Goal: Task Accomplishment & Management: Manage account settings

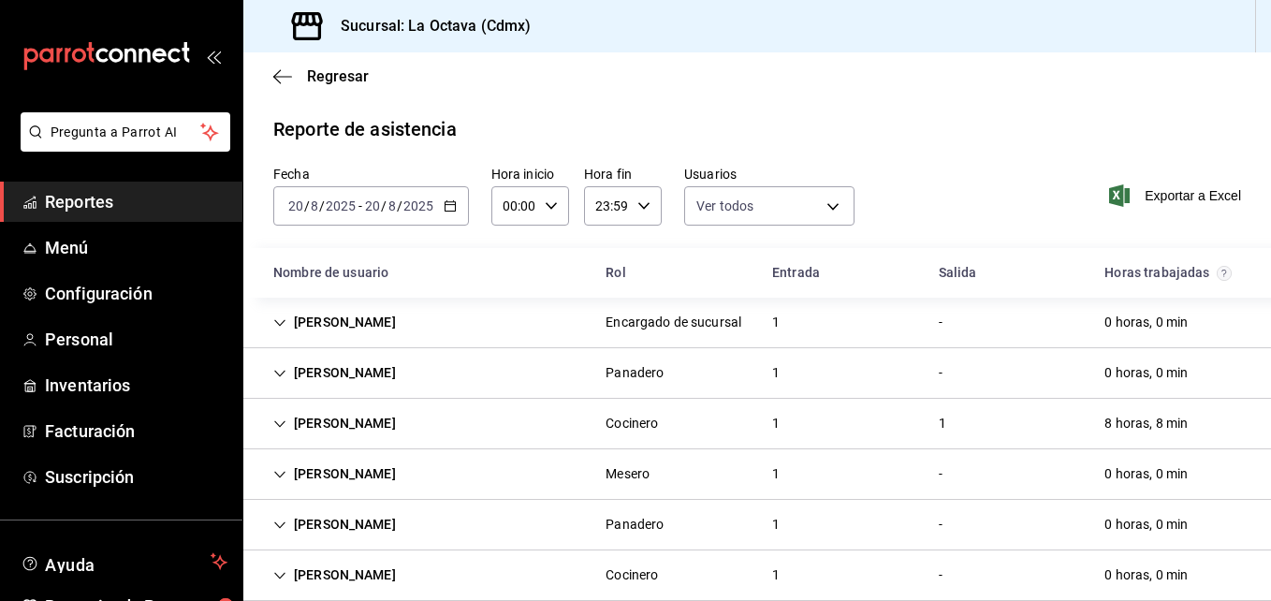
click at [52, 196] on span "Reportes" at bounding box center [136, 201] width 183 height 25
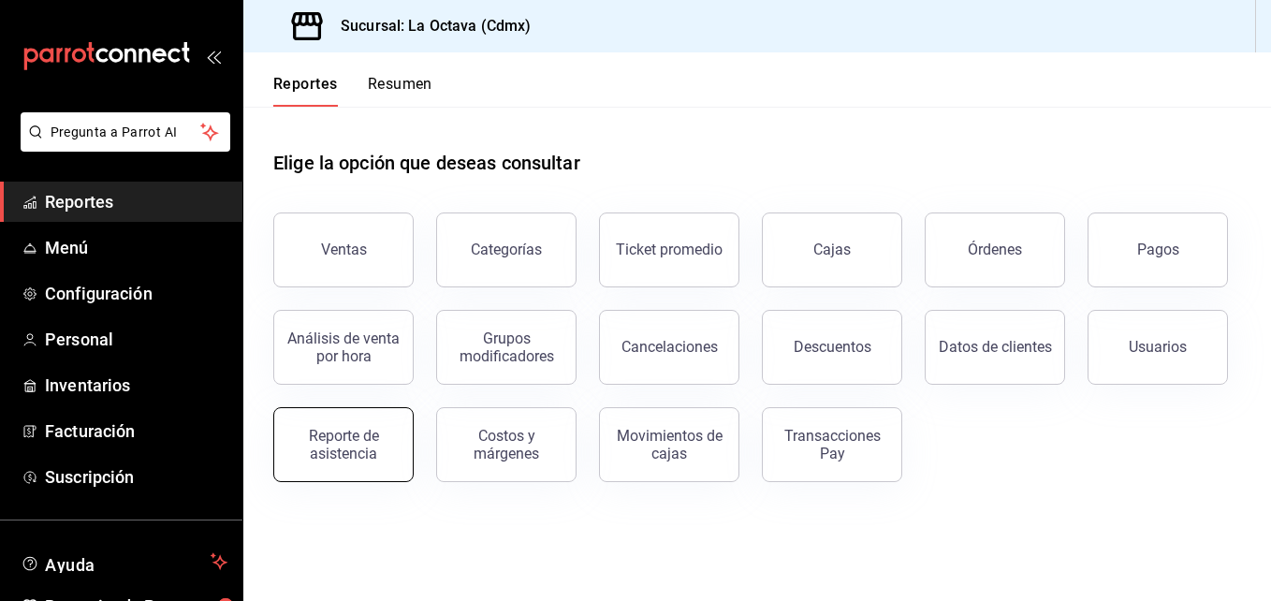
click at [374, 457] on div "Reporte de asistencia" at bounding box center [344, 445] width 116 height 36
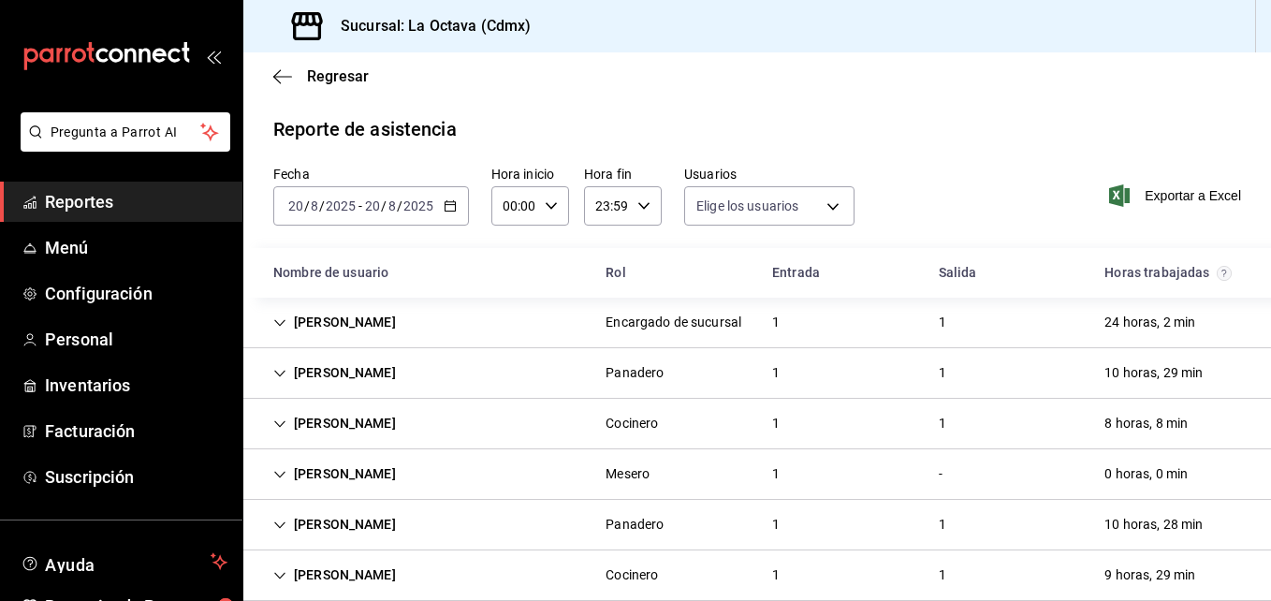
type input "d3beb51c-59fc-440b-8533-f1c5ed81aa50,fb91d009-b2a8-4f5b-84c0-ef3e4008f85d,ac84b…"
click at [452, 203] on icon "button" at bounding box center [450, 205] width 13 height 13
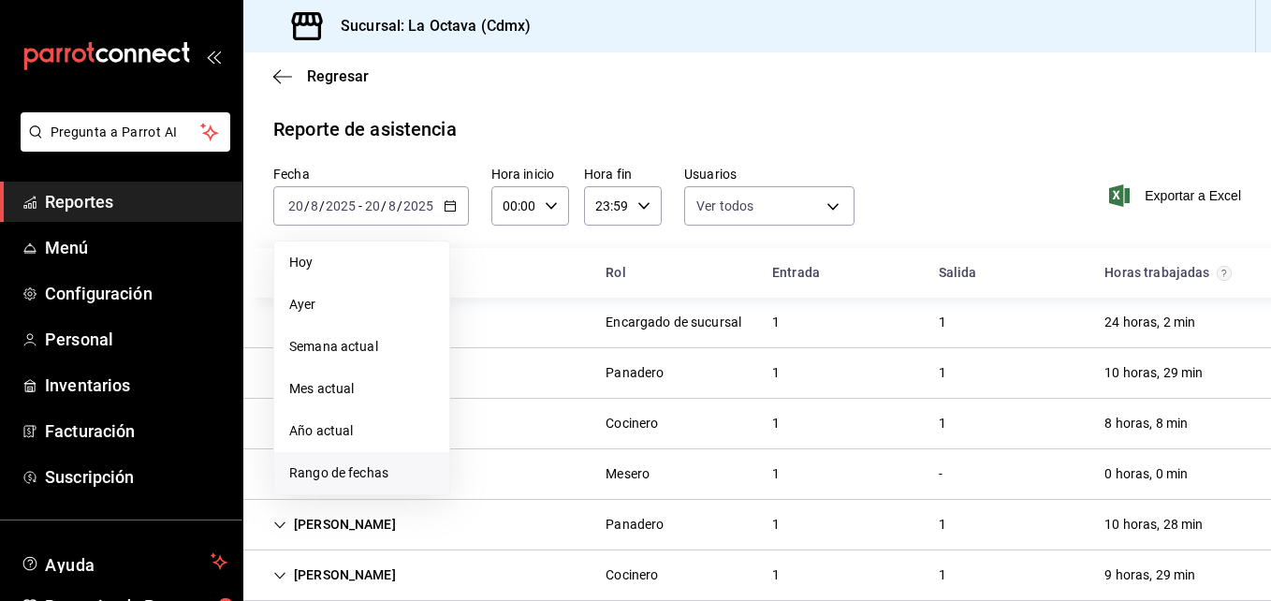
click at [347, 478] on span "Rango de fechas" at bounding box center [361, 473] width 145 height 20
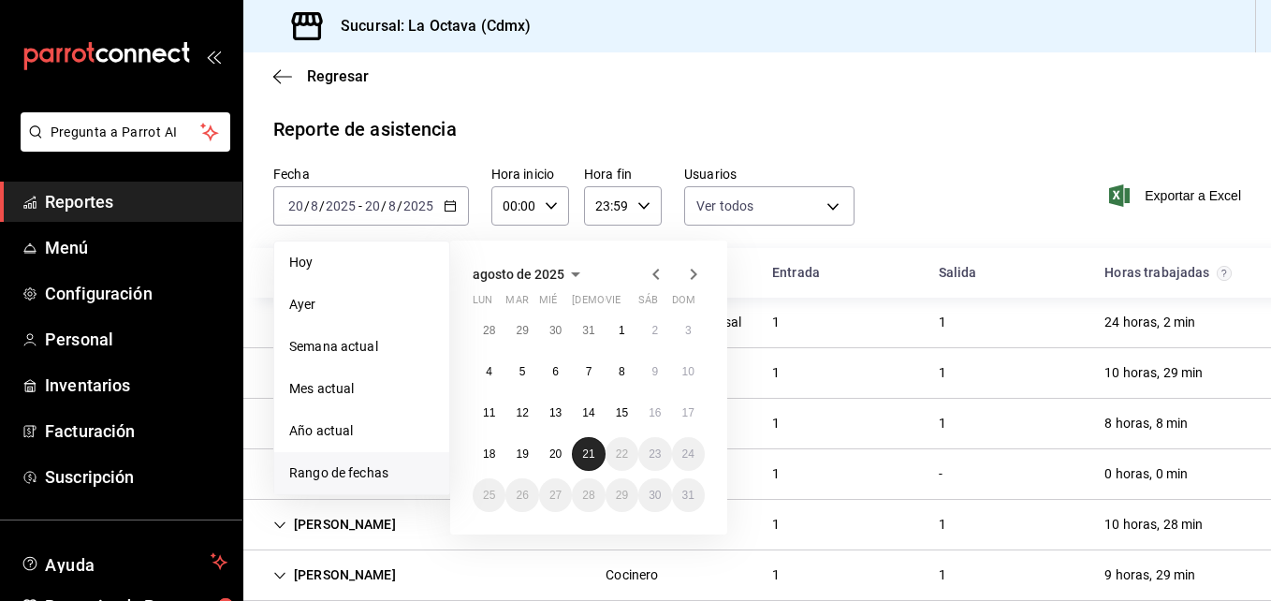
click at [584, 463] on button "21" at bounding box center [588, 454] width 33 height 34
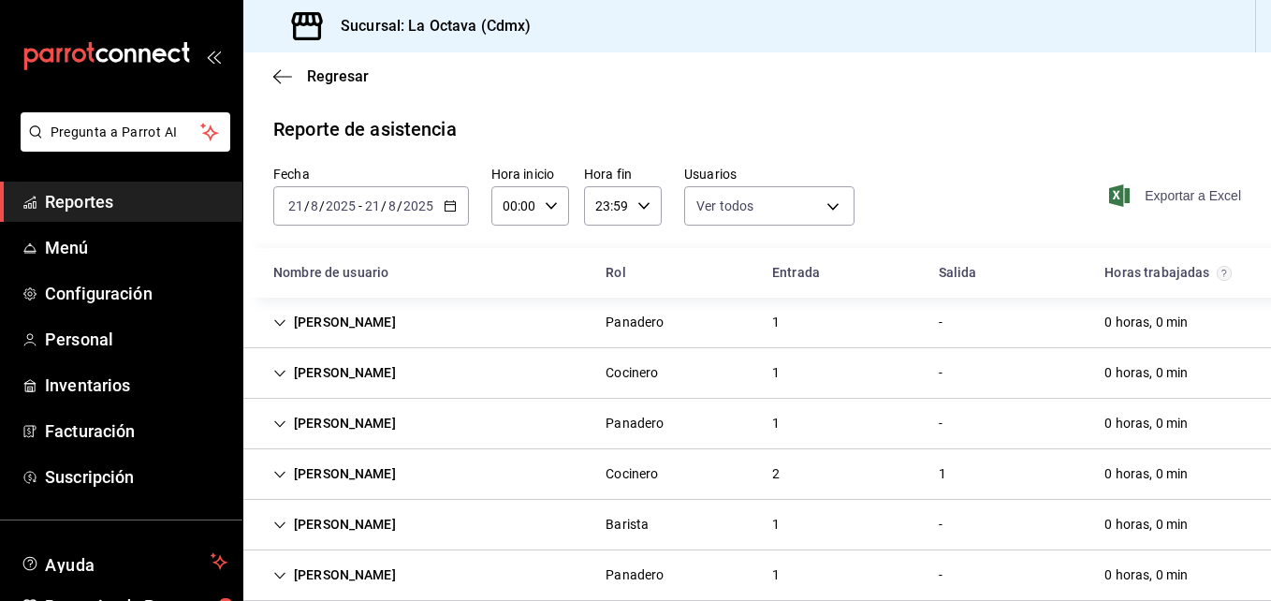
click at [1151, 194] on span "Exportar a Excel" at bounding box center [1177, 195] width 128 height 22
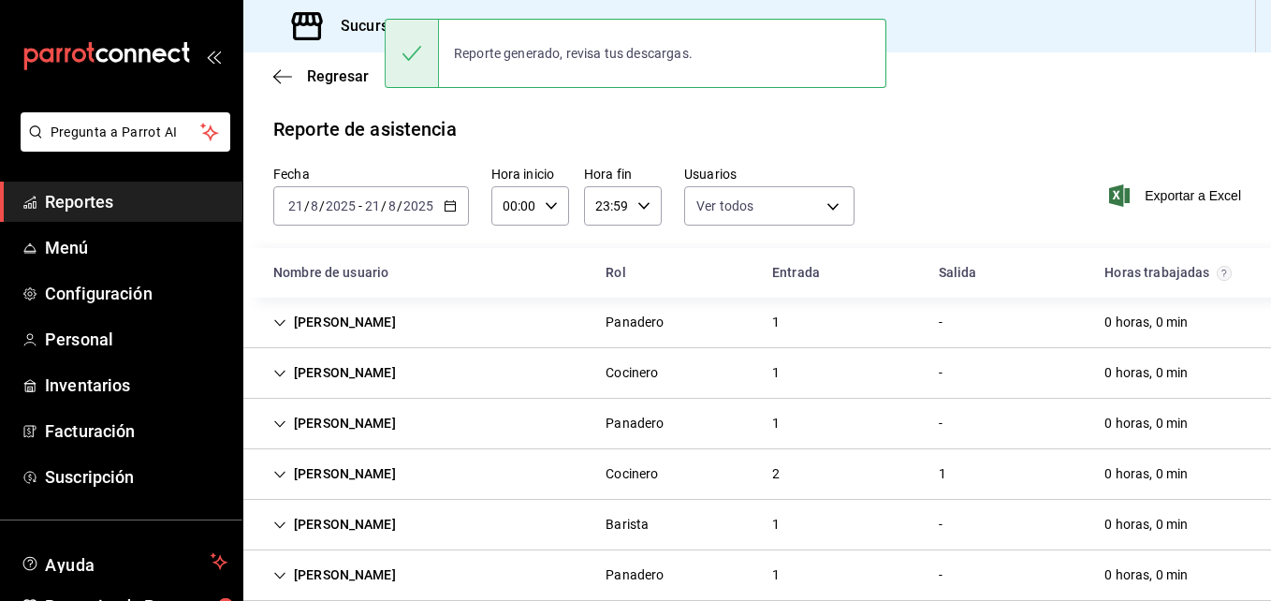
click at [1116, 157] on div "Reporte de asistencia Fecha [DATE] [DATE] - [DATE] [DATE] Hora inicio 00:00 Hor…" at bounding box center [757, 358] width 1028 height 486
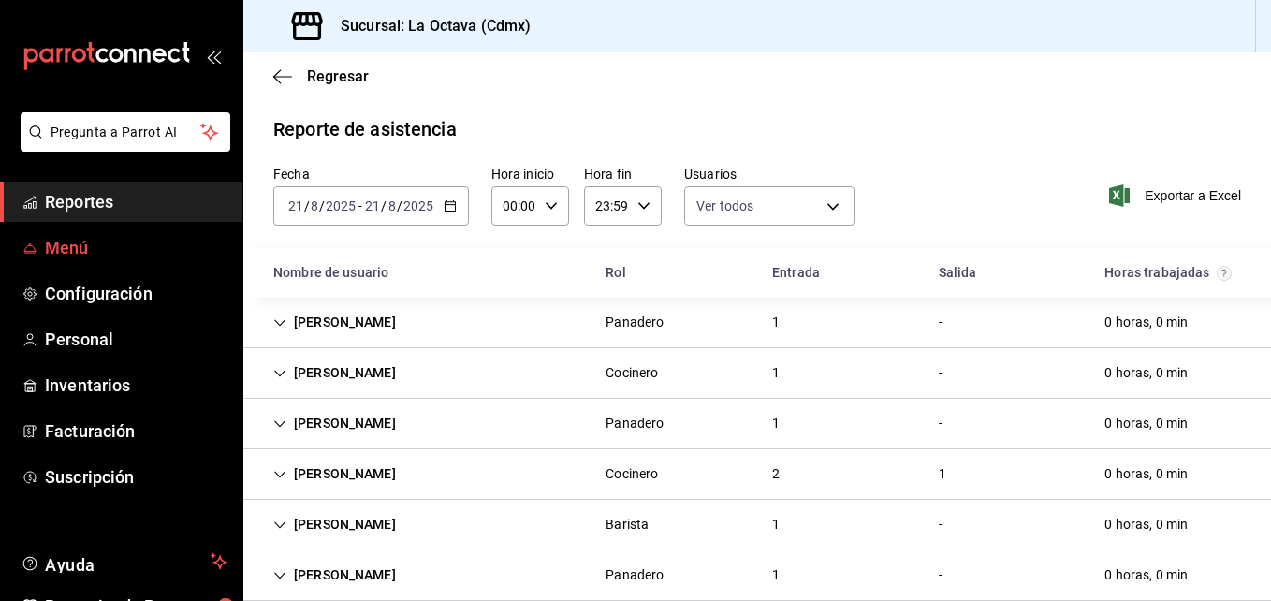
click at [65, 251] on span "Menú" at bounding box center [136, 247] width 183 height 25
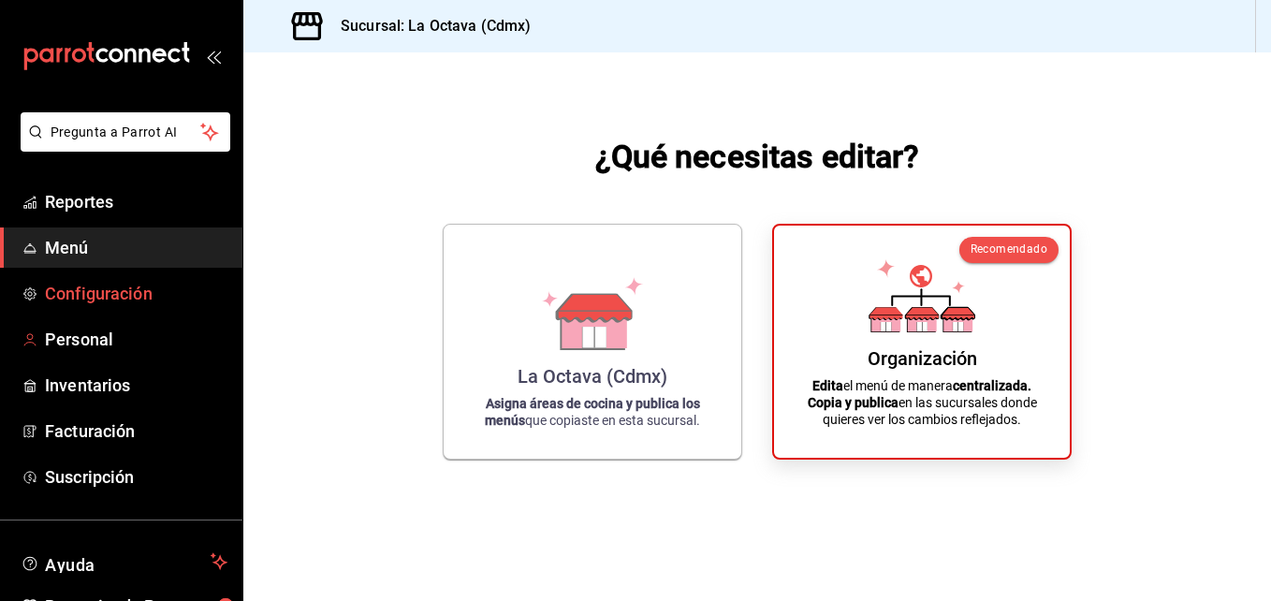
click at [78, 297] on span "Configuración" at bounding box center [136, 293] width 183 height 25
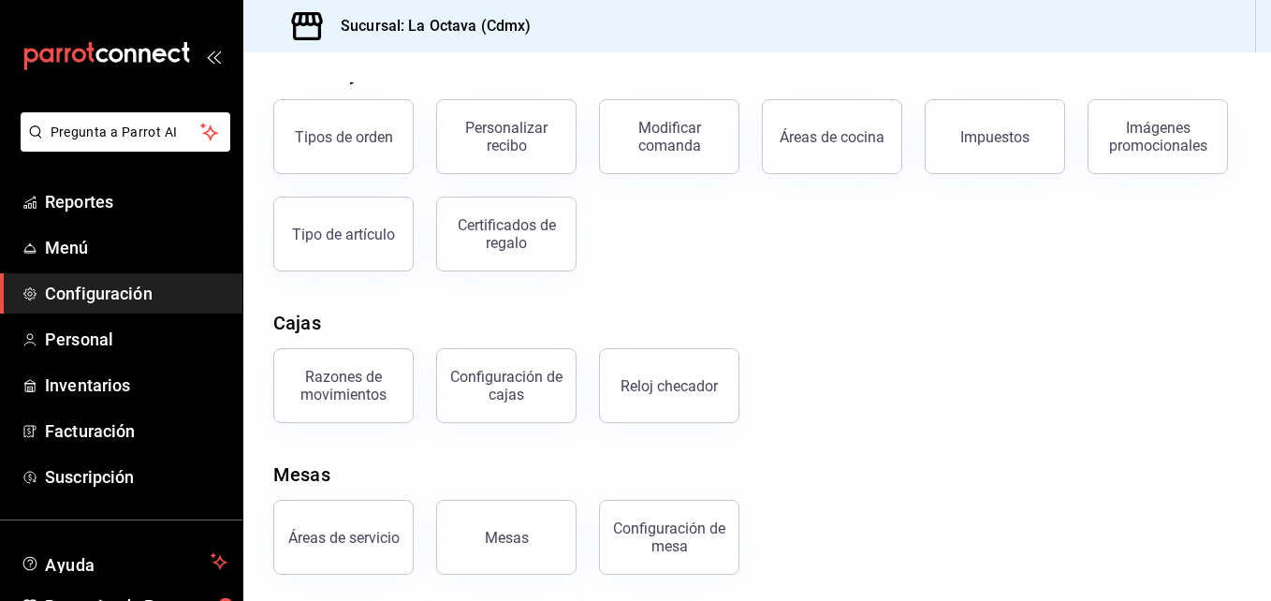
scroll to position [348, 0]
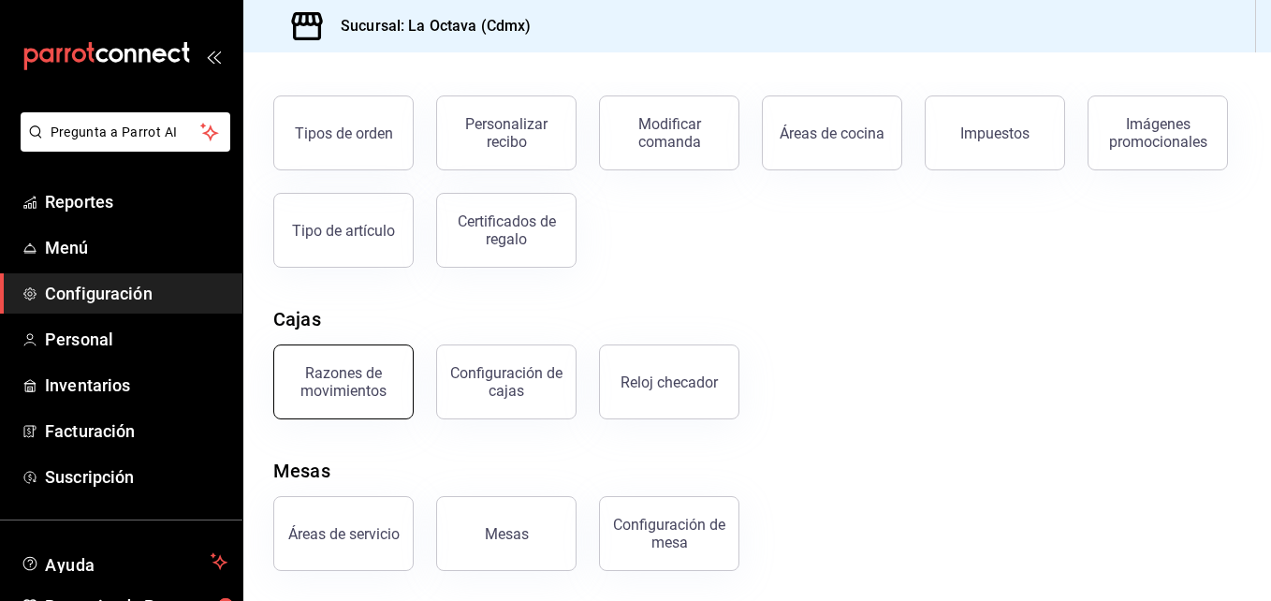
click at [375, 361] on button "Razones de movimientos" at bounding box center [343, 381] width 140 height 75
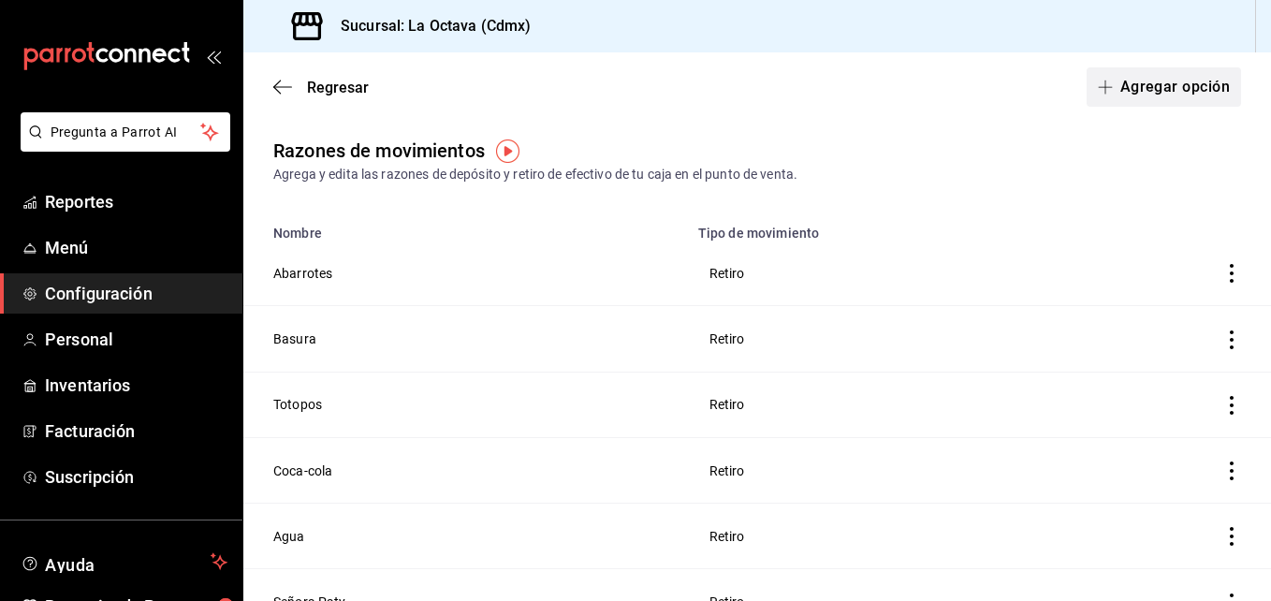
click at [1104, 82] on span "button" at bounding box center [1109, 87] width 22 height 15
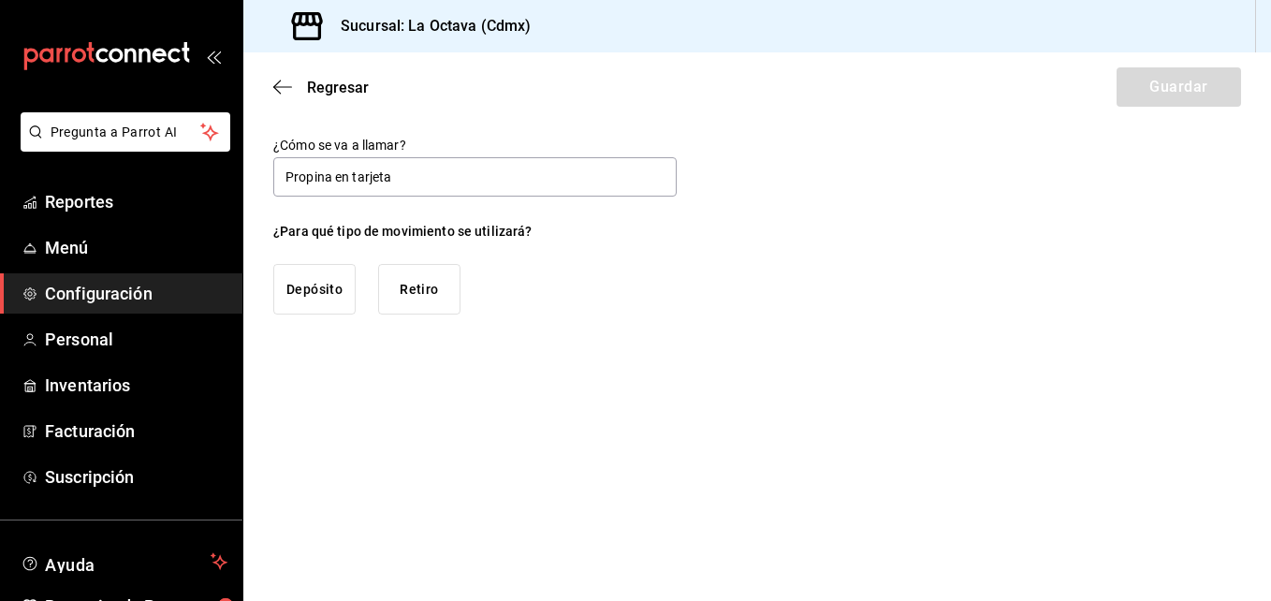
type input "Propina en tarjeta"
click at [409, 287] on button "Retiro" at bounding box center [419, 289] width 82 height 51
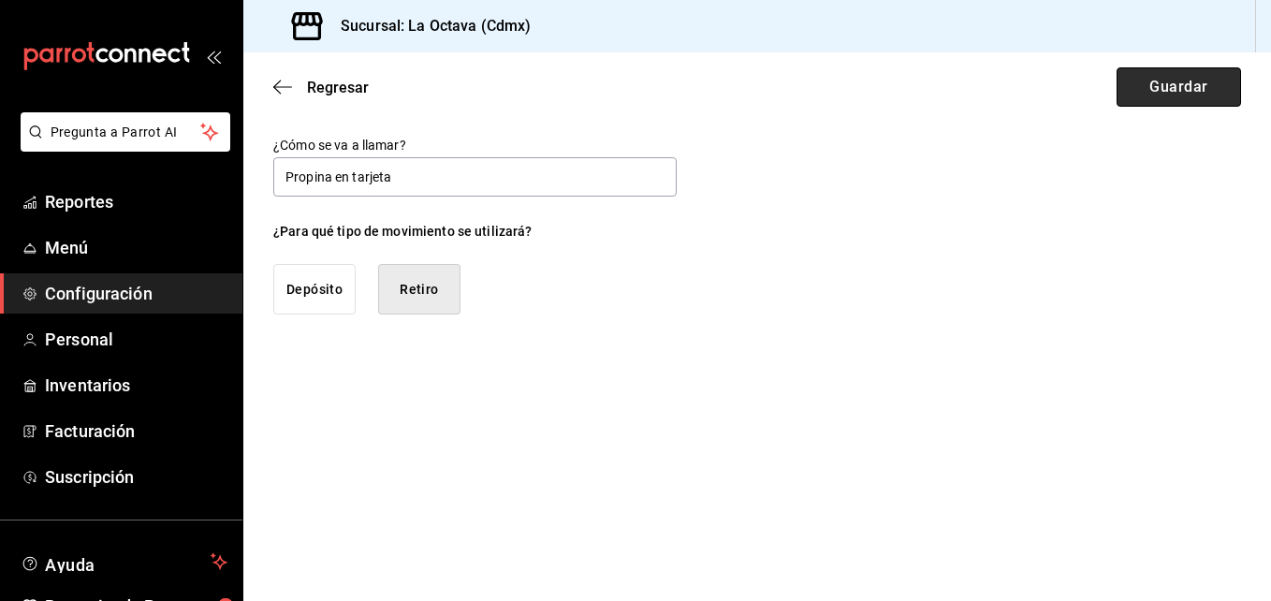
click at [1165, 100] on button "Guardar" at bounding box center [1179, 86] width 125 height 39
